Goal: Browse casually: Explore the website without a specific task or goal

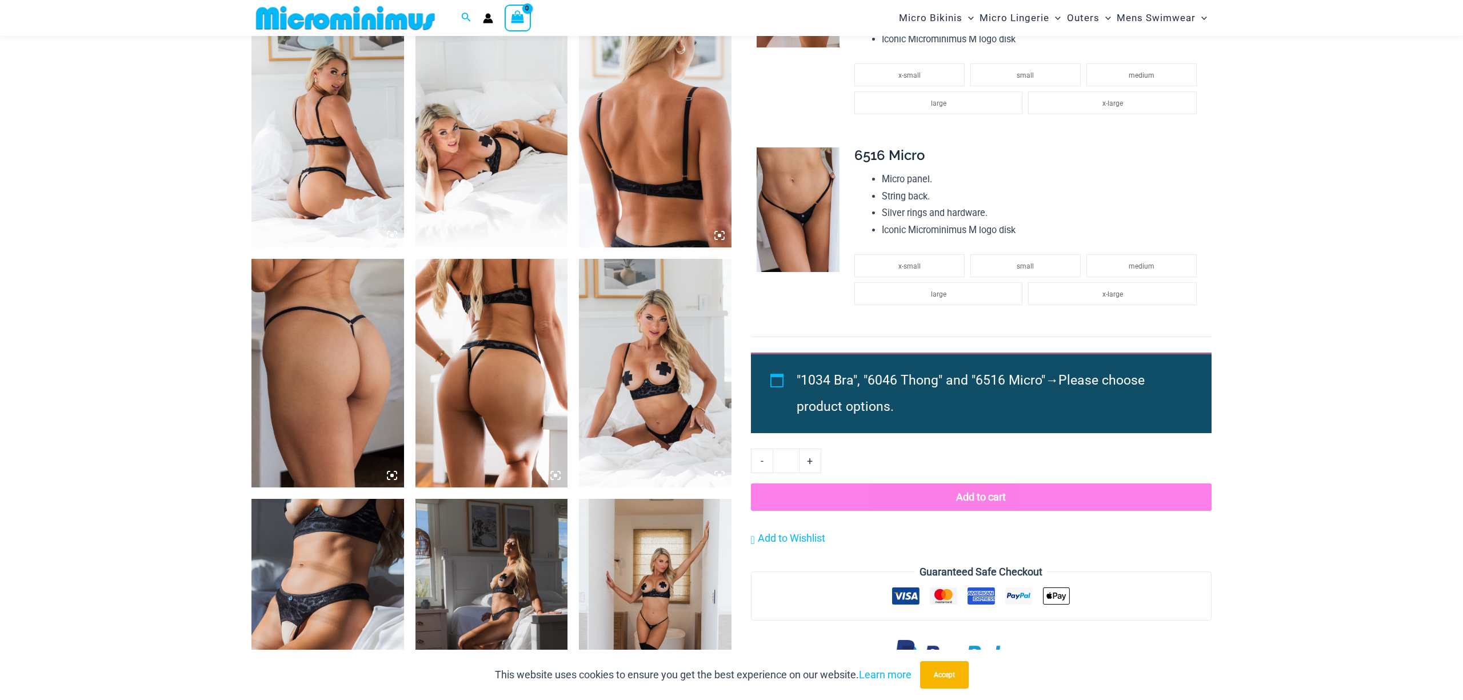
scroll to position [1131, 0]
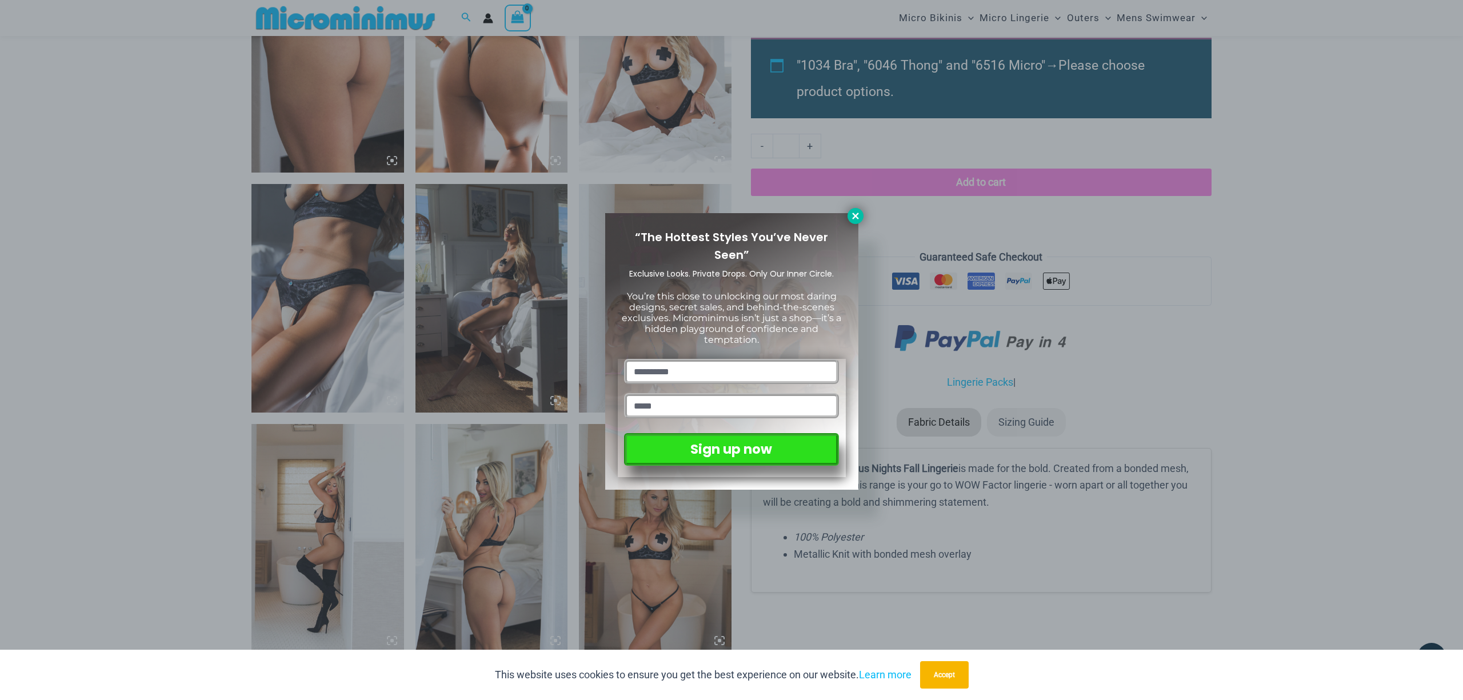
drag, startPoint x: 850, startPoint y: 216, endPoint x: 807, endPoint y: 225, distance: 44.3
click at [850, 216] on icon at bounding box center [855, 216] width 10 height 10
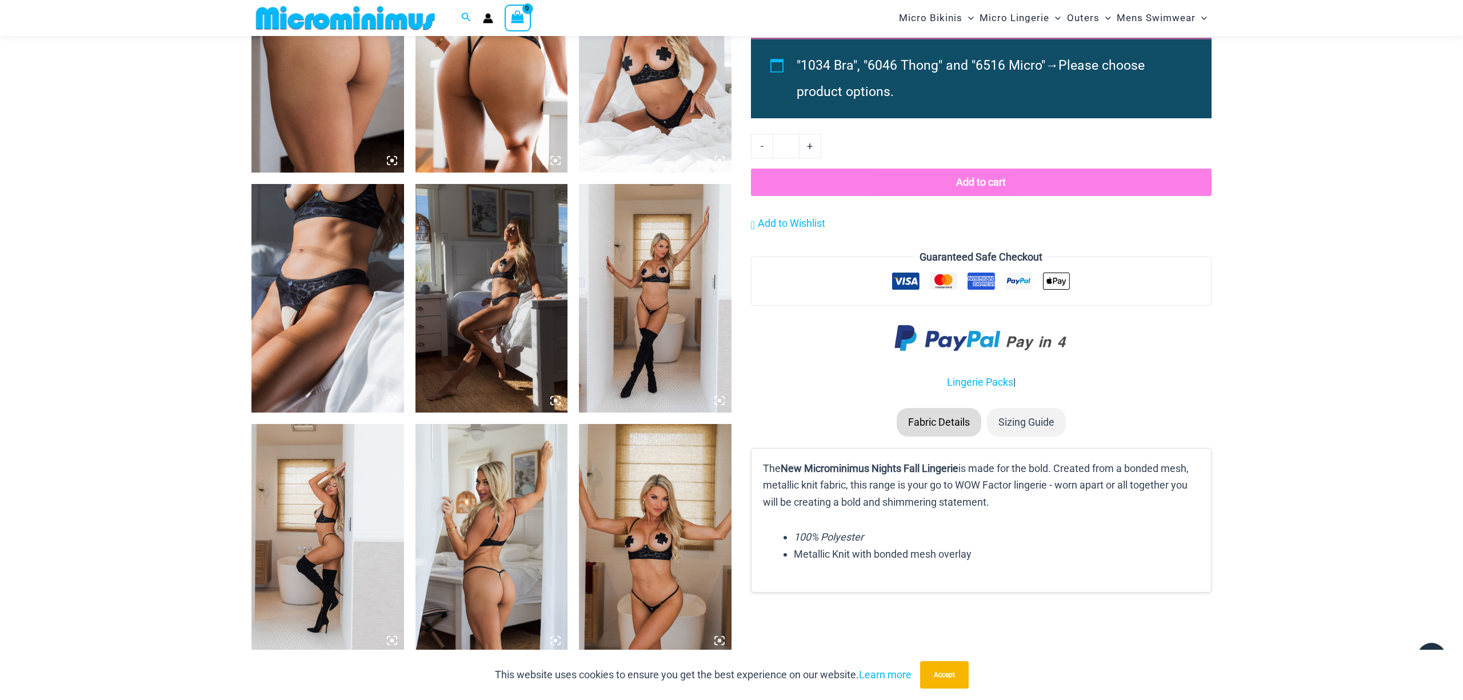
click at [315, 314] on img at bounding box center [327, 298] width 153 height 229
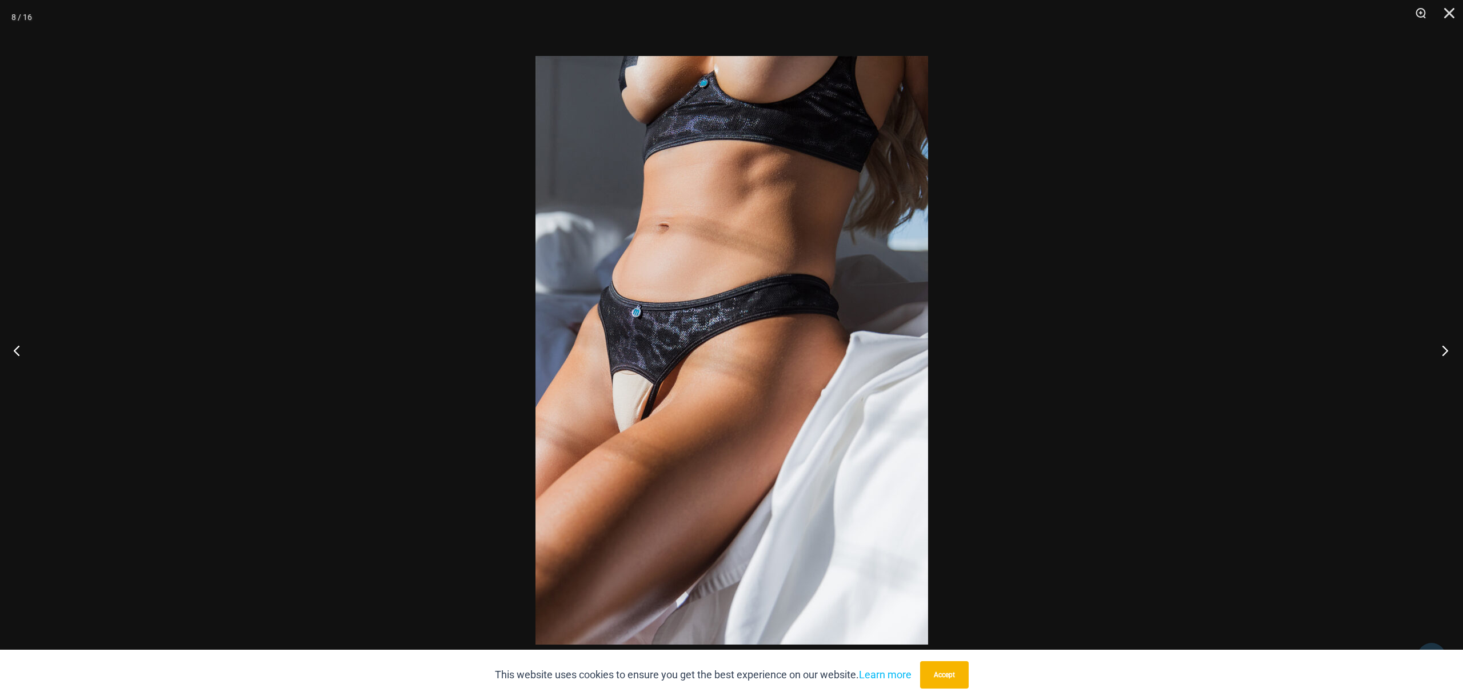
click at [1446, 355] on button "Next" at bounding box center [1441, 350] width 43 height 57
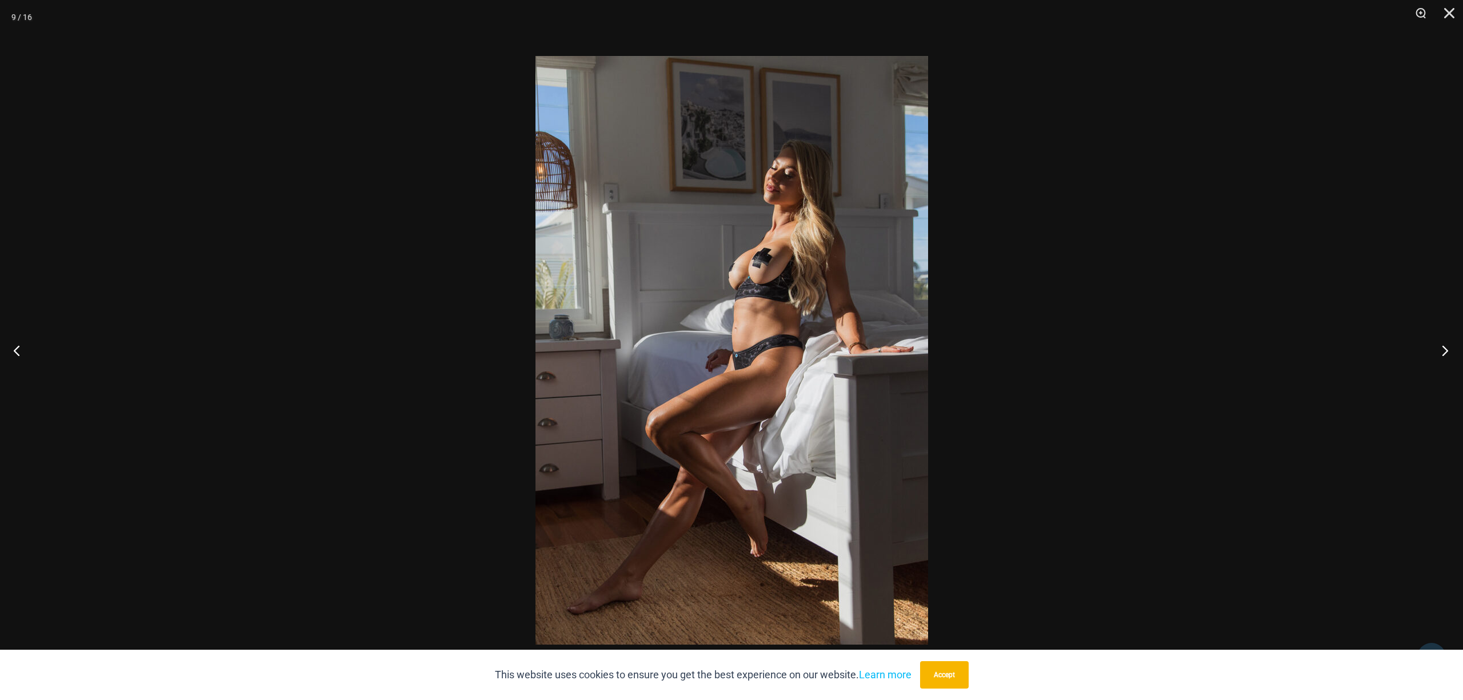
click at [1446, 355] on button "Next" at bounding box center [1441, 350] width 43 height 57
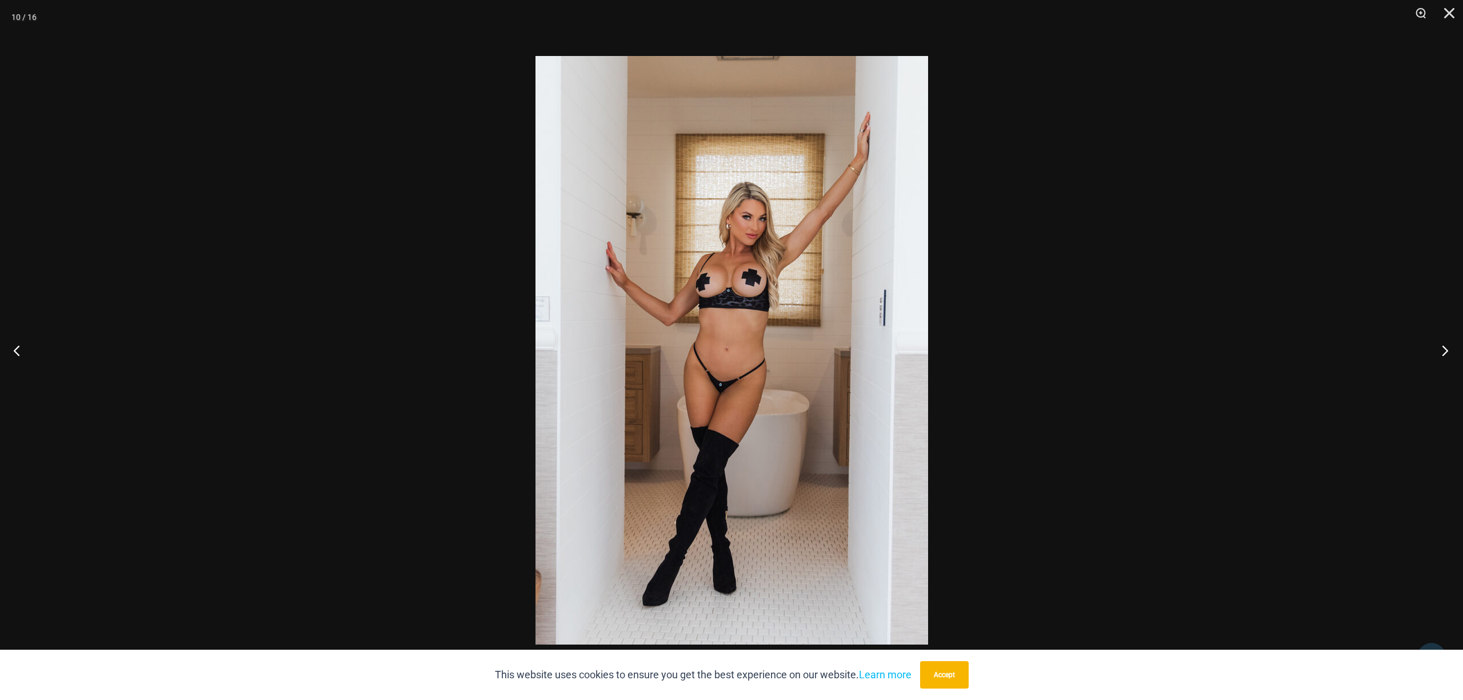
click at [1446, 355] on button "Next" at bounding box center [1441, 350] width 43 height 57
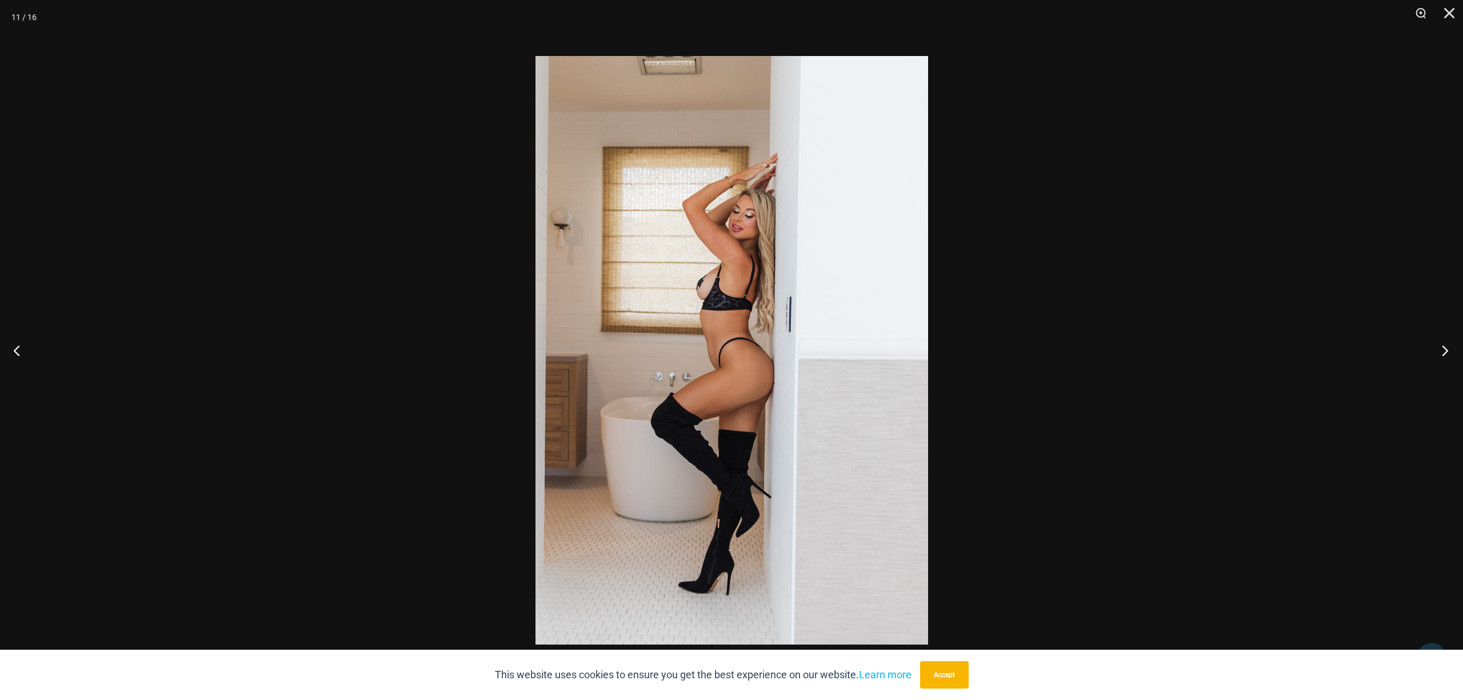
click at [1446, 355] on button "Next" at bounding box center [1441, 350] width 43 height 57
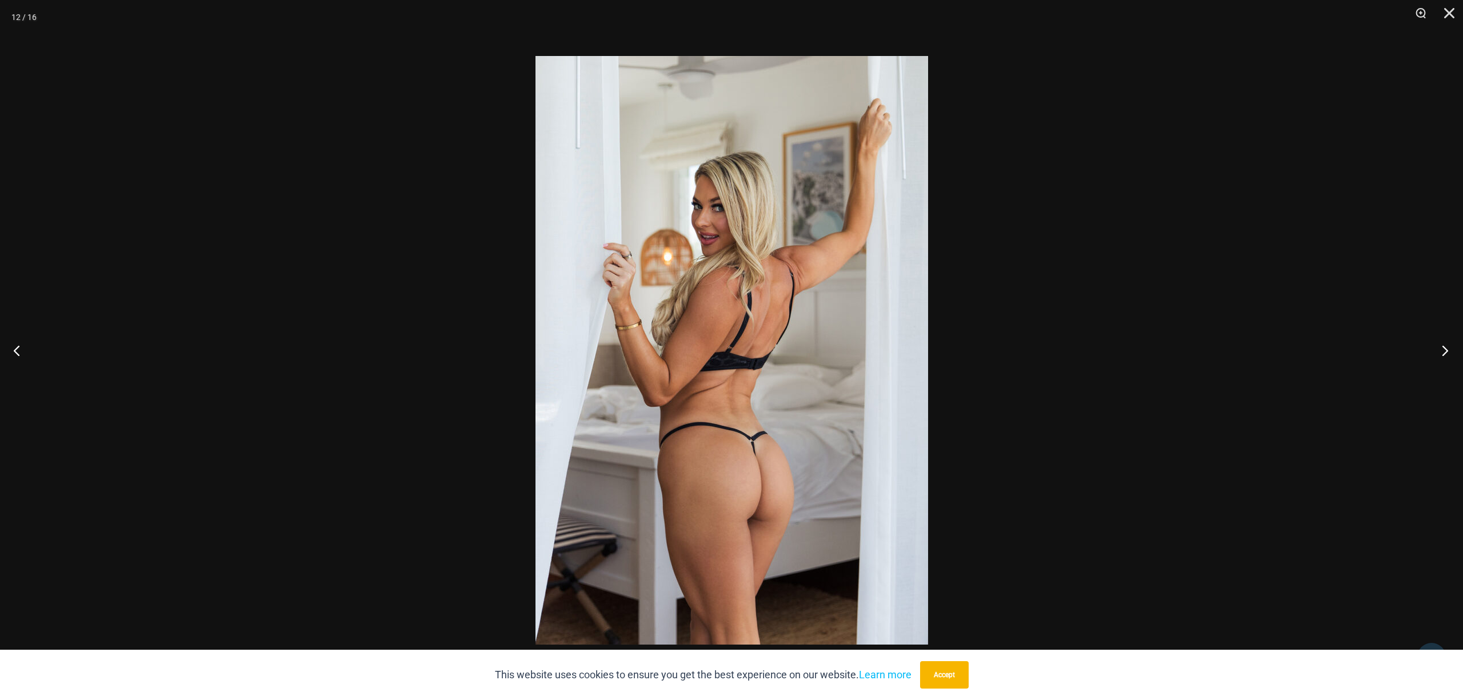
click at [1446, 355] on button "Next" at bounding box center [1441, 350] width 43 height 57
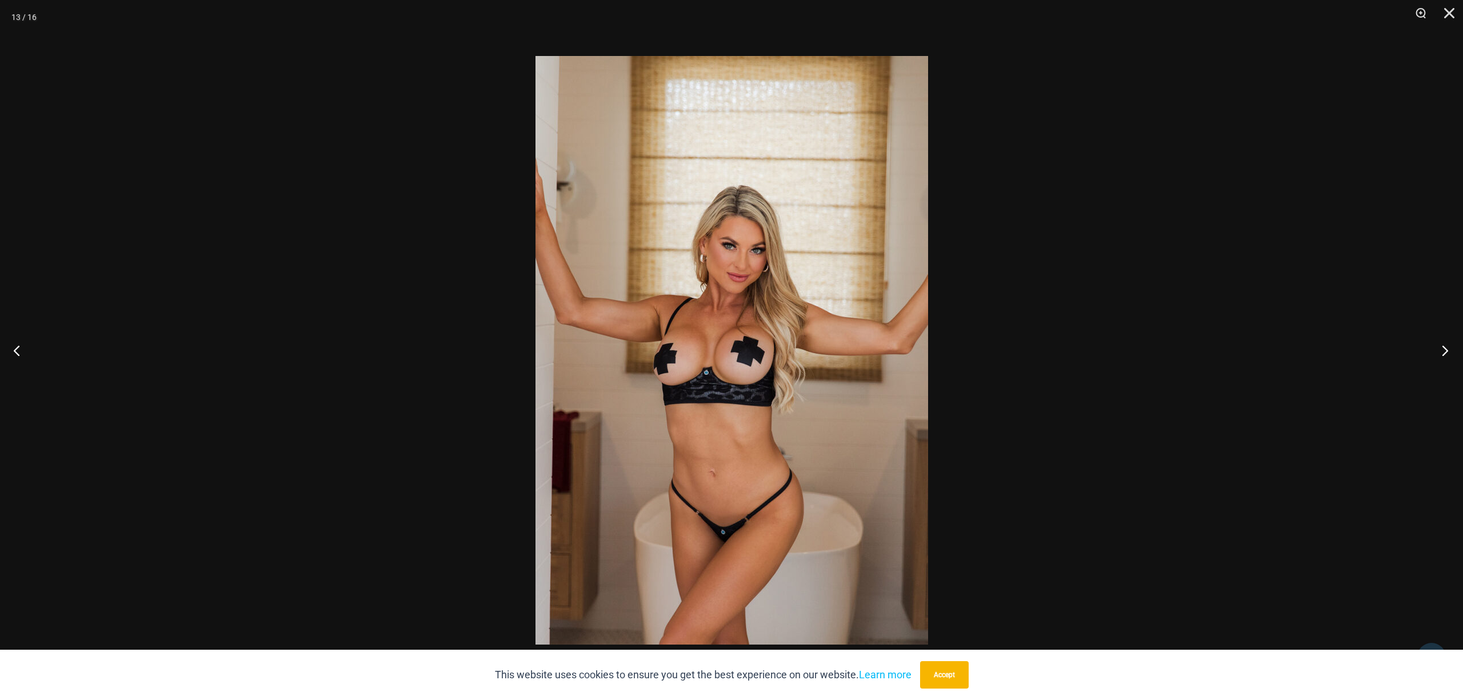
click at [1446, 355] on button "Next" at bounding box center [1441, 350] width 43 height 57
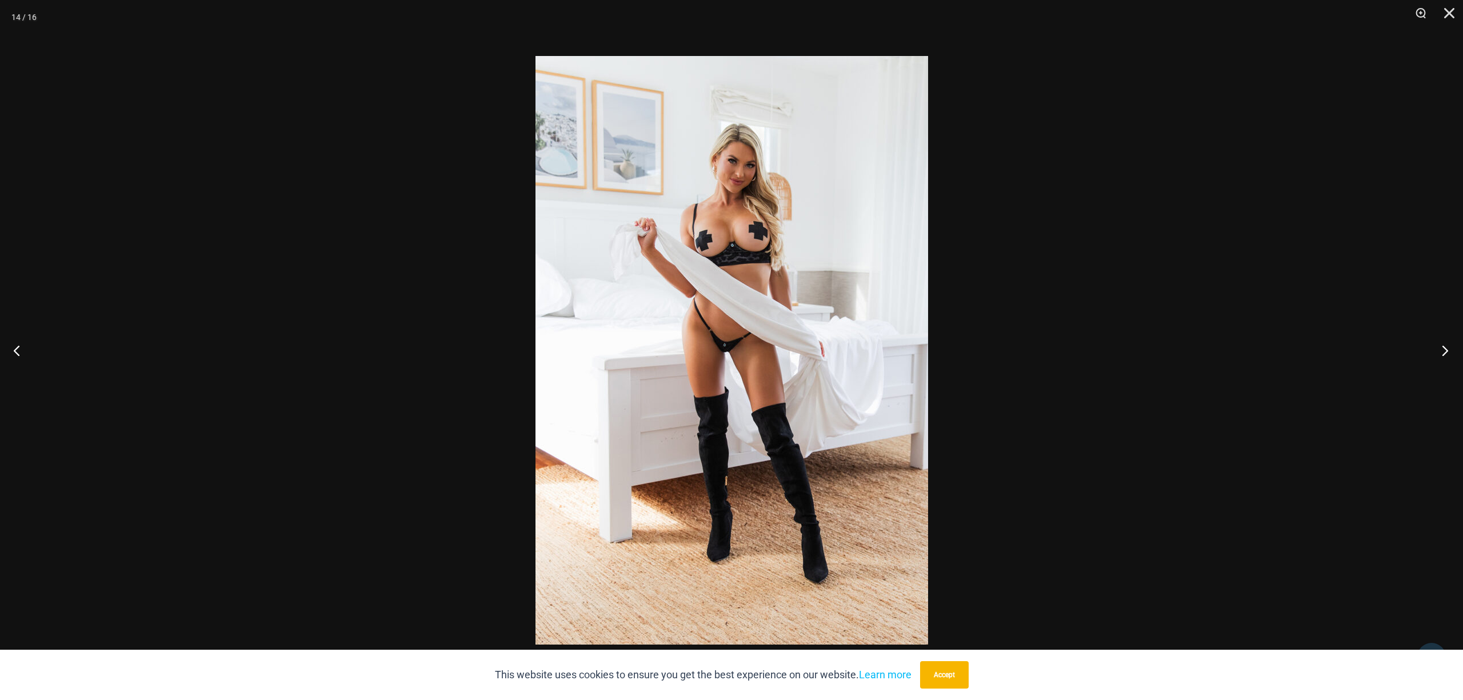
click at [1446, 355] on button "Next" at bounding box center [1441, 350] width 43 height 57
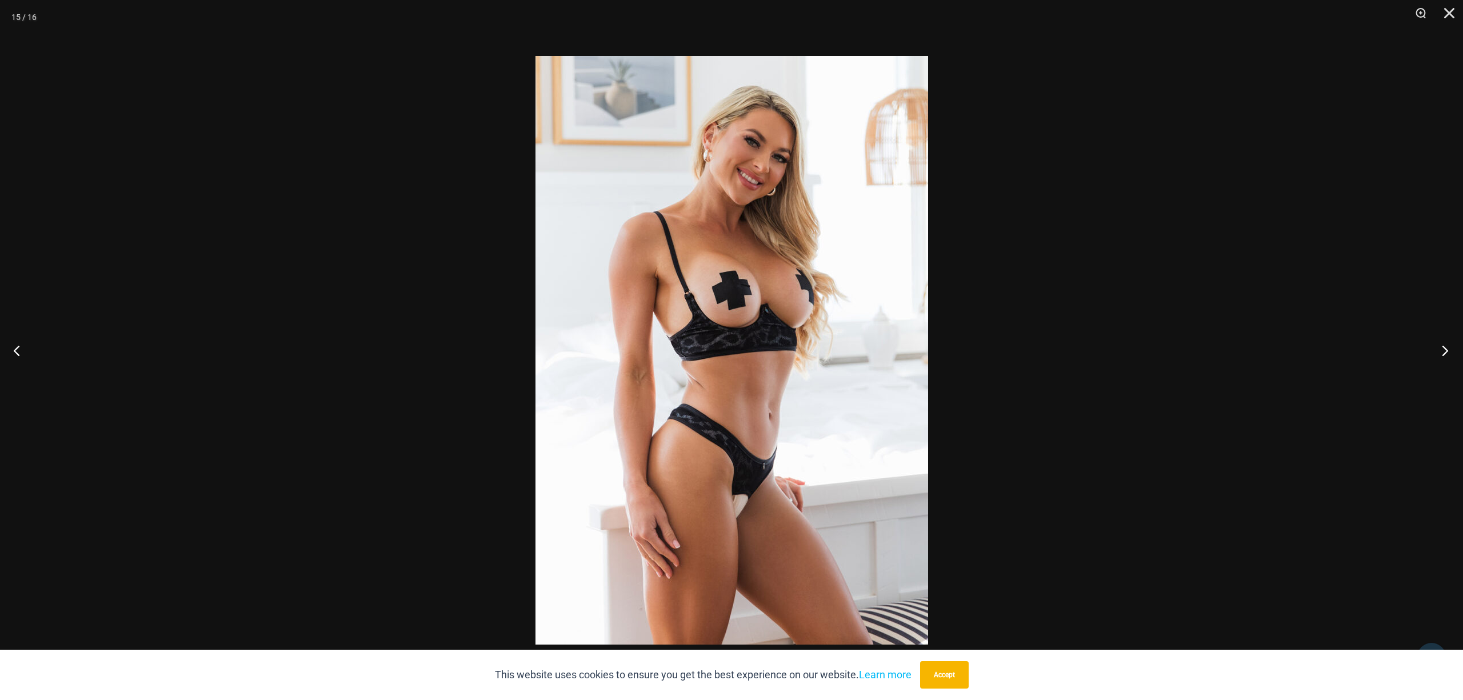
click at [1446, 355] on button "Next" at bounding box center [1441, 350] width 43 height 57
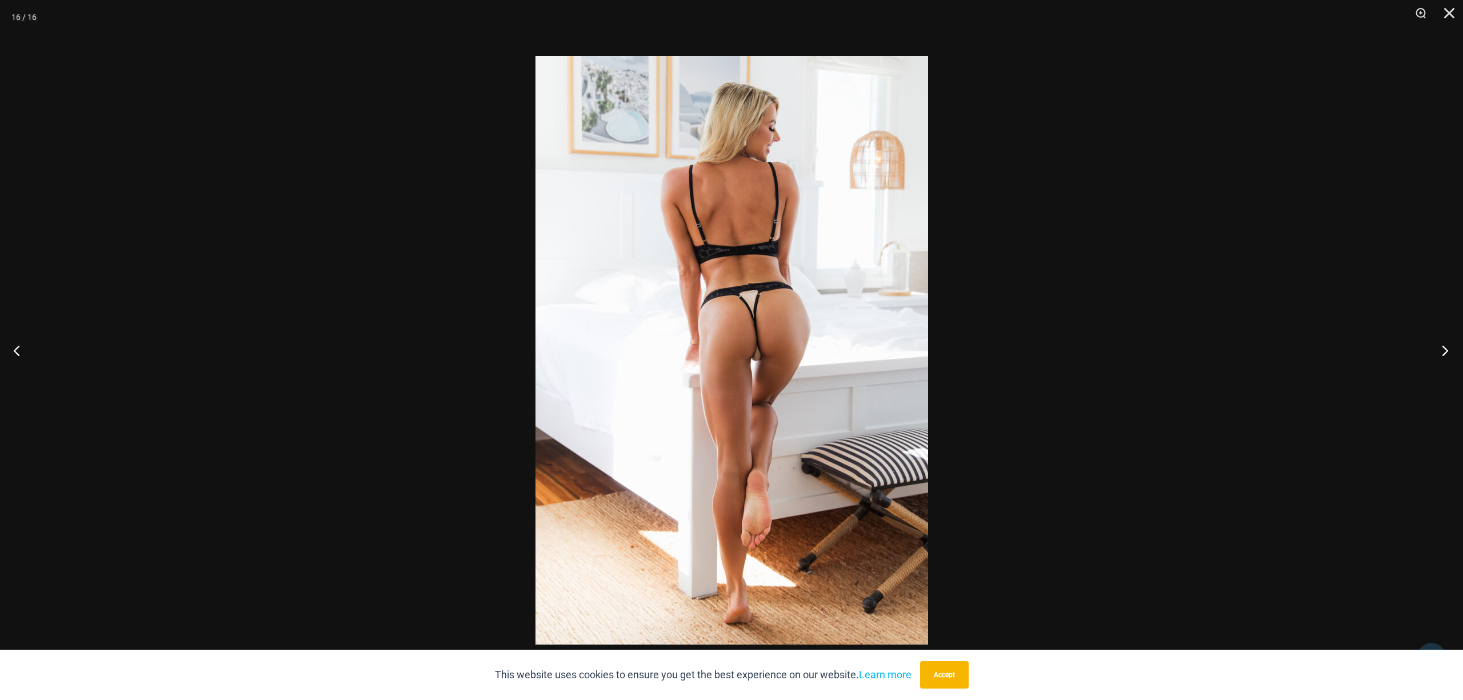
click at [1446, 355] on button "Next" at bounding box center [1441, 350] width 43 height 57
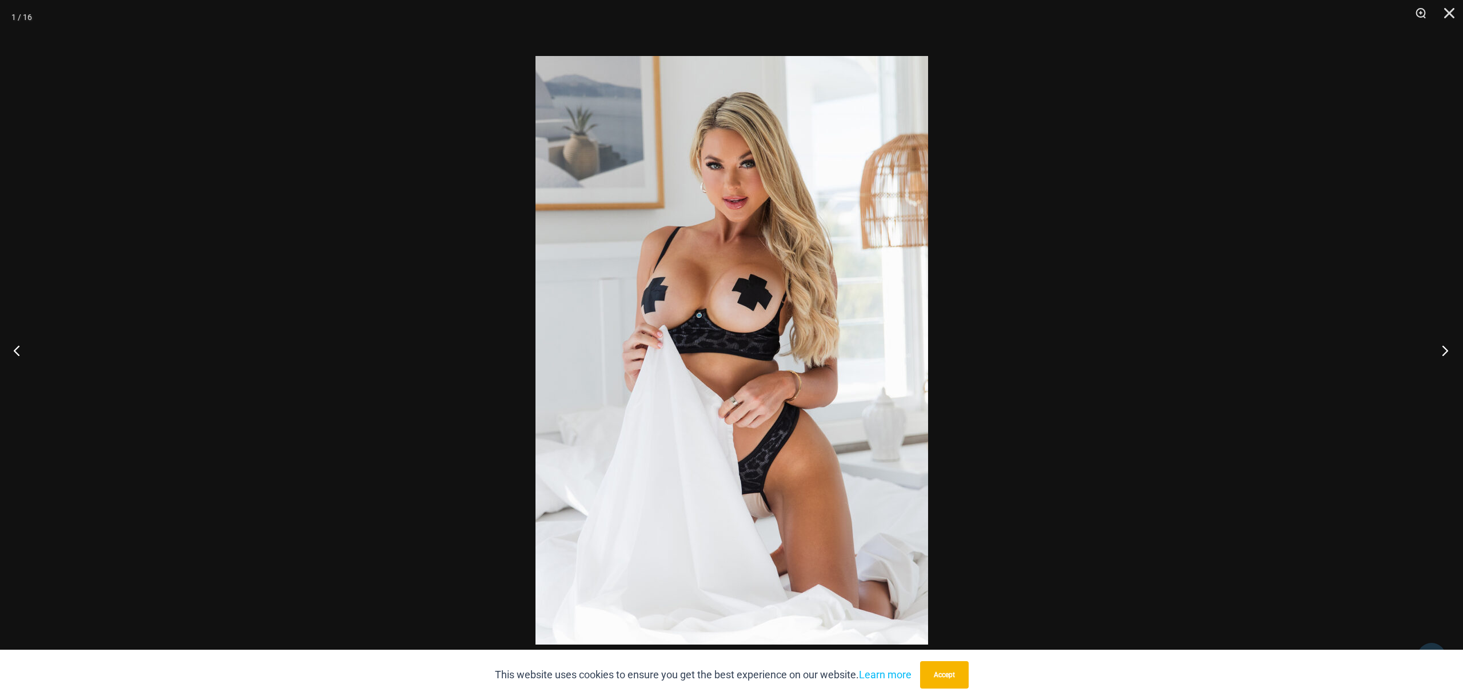
click at [1446, 355] on button "Next" at bounding box center [1441, 350] width 43 height 57
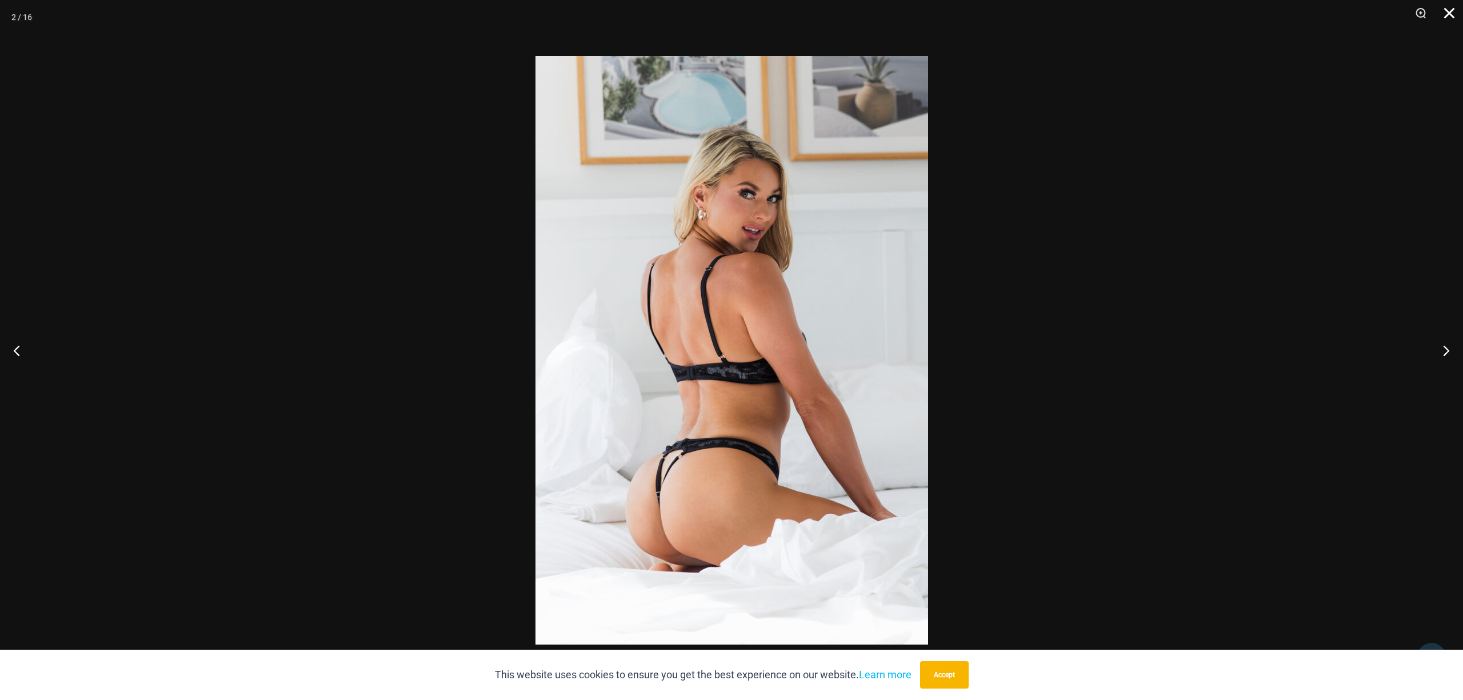
click at [1446, 15] on button "Close" at bounding box center [1445, 17] width 29 height 34
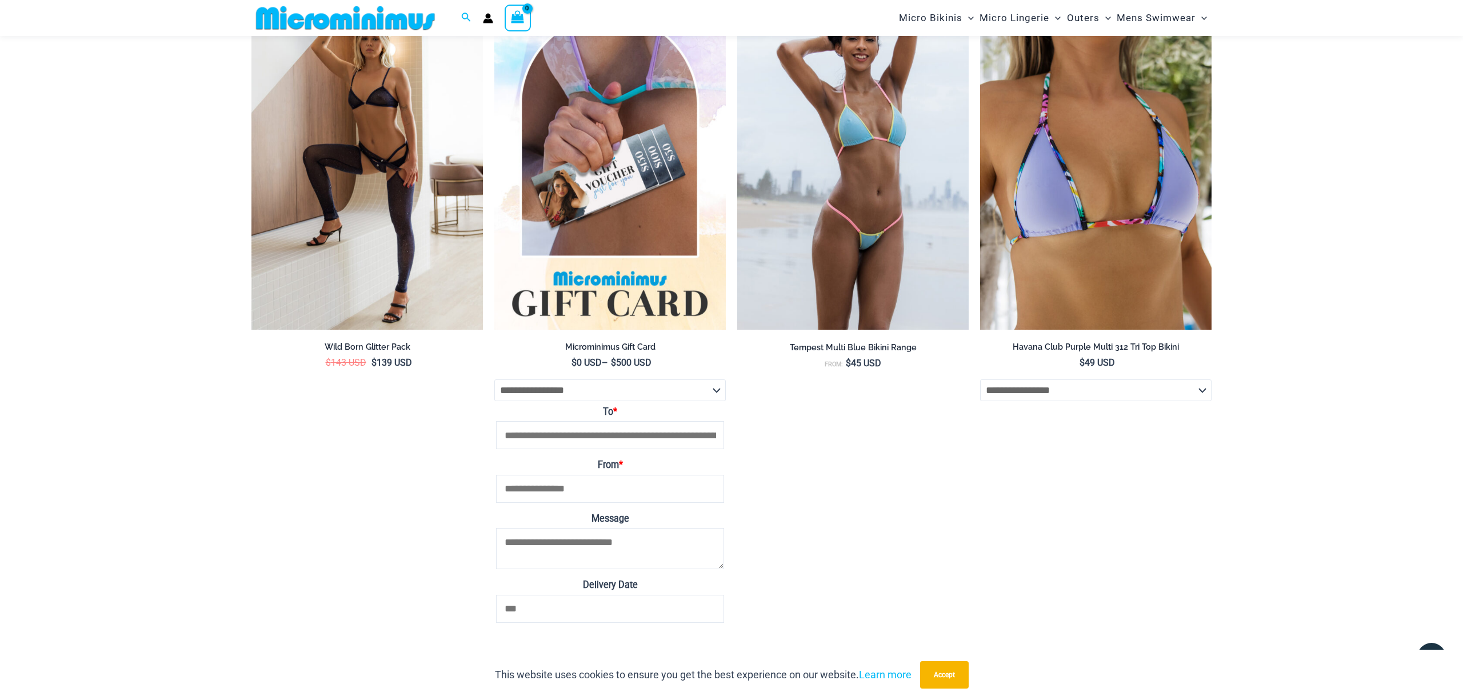
scroll to position [2088, 0]
